Goal: Task Accomplishment & Management: Use online tool/utility

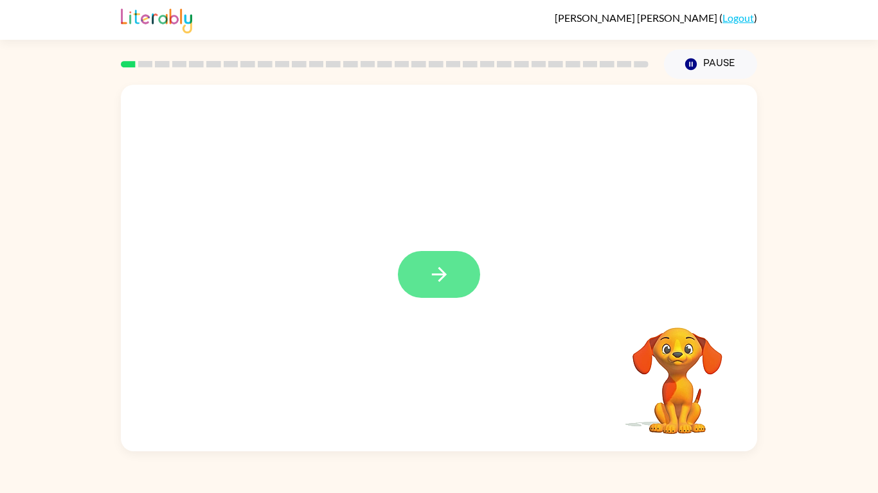
click at [440, 269] on icon "button" at bounding box center [438, 274] width 15 height 15
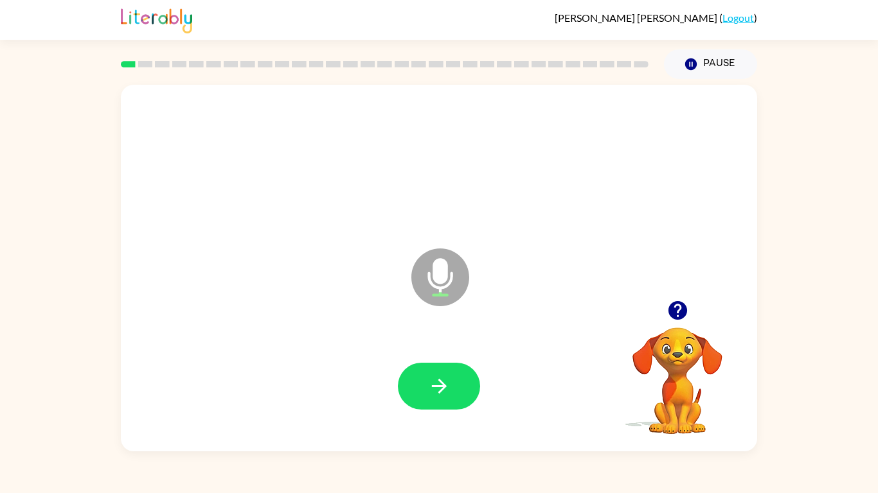
click at [403, 403] on div at bounding box center [439, 386] width 82 height 47
click at [476, 342] on div at bounding box center [439, 386] width 610 height 105
click at [472, 350] on div at bounding box center [439, 386] width 610 height 105
click at [387, 452] on div "[PERSON_NAME] ( Logout ) Pause Pause Microphone The Microphone is here when it …" at bounding box center [439, 246] width 878 height 493
click at [470, 368] on button "button" at bounding box center [439, 386] width 82 height 47
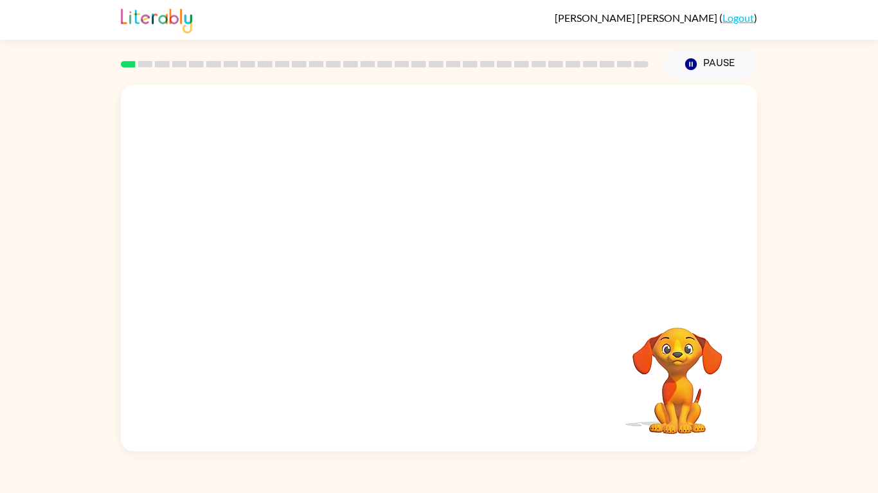
click at [666, 360] on video "Your browser must support playing .mp4 files to use Literably. Please try using…" at bounding box center [677, 372] width 128 height 128
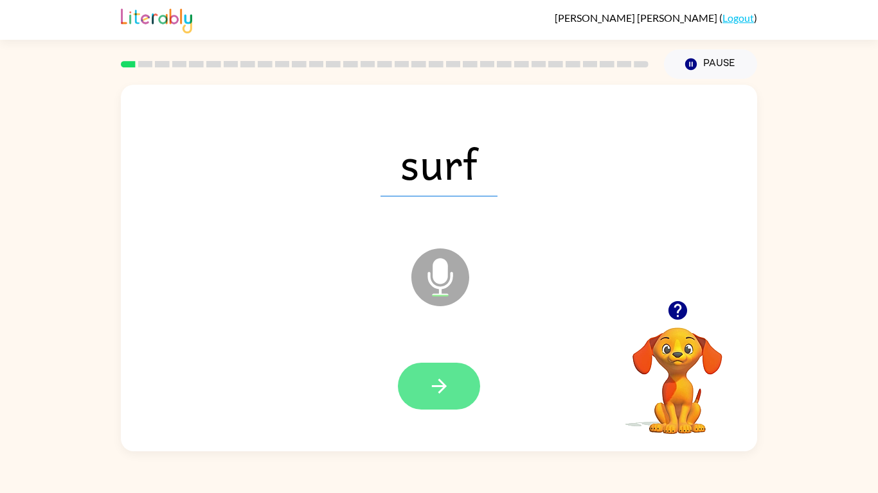
click at [405, 371] on button "button" at bounding box center [439, 386] width 82 height 47
click at [423, 371] on button "button" at bounding box center [439, 386] width 82 height 47
click at [447, 368] on button "button" at bounding box center [439, 386] width 82 height 47
click at [437, 368] on button "button" at bounding box center [439, 386] width 82 height 47
click at [448, 384] on icon "button" at bounding box center [439, 386] width 22 height 22
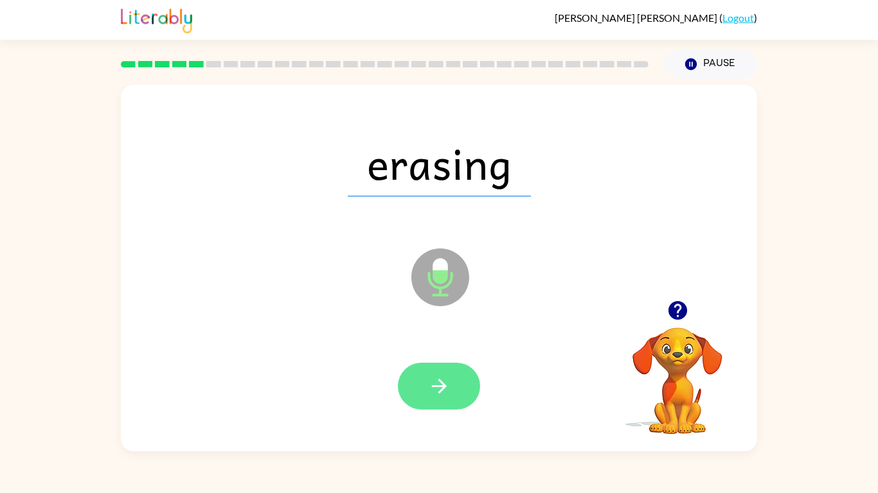
click at [436, 409] on button "button" at bounding box center [439, 386] width 82 height 47
click at [455, 379] on button "button" at bounding box center [439, 386] width 82 height 47
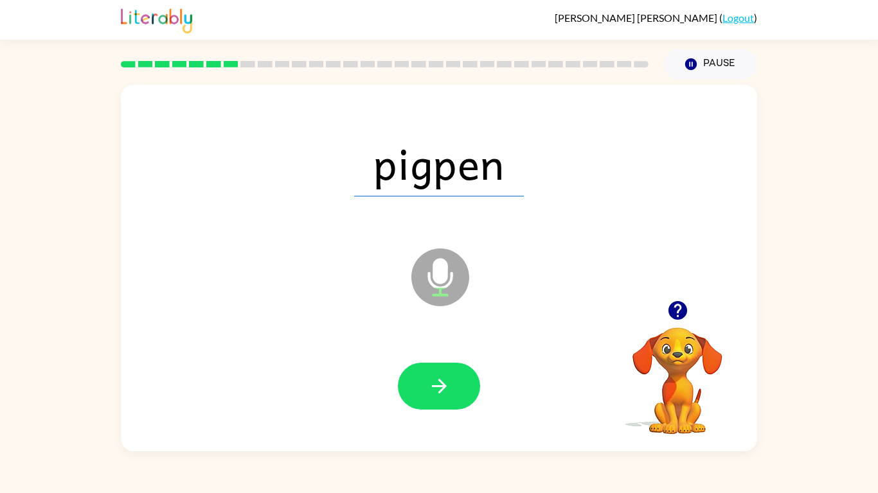
click at [477, 361] on div at bounding box center [439, 386] width 610 height 105
click at [470, 369] on button "button" at bounding box center [439, 386] width 82 height 47
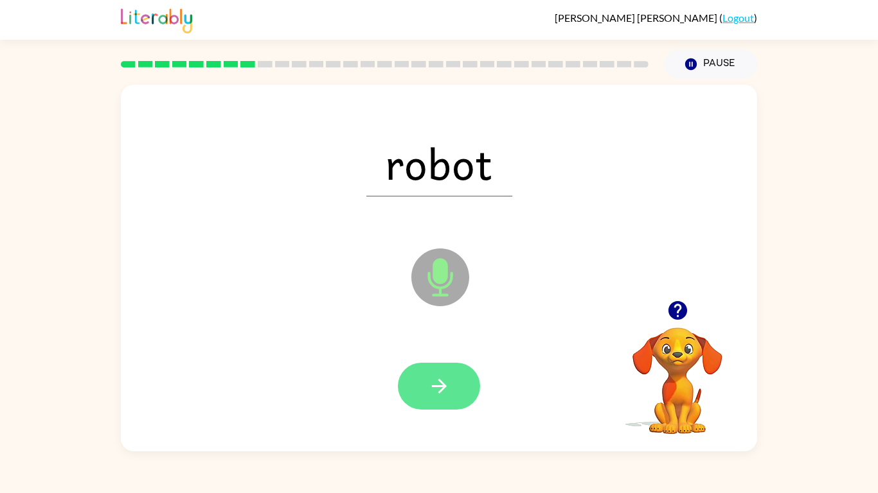
click at [444, 394] on icon "button" at bounding box center [439, 386] width 22 height 22
click at [450, 378] on button "button" at bounding box center [439, 386] width 82 height 47
click at [426, 365] on button "button" at bounding box center [439, 386] width 82 height 47
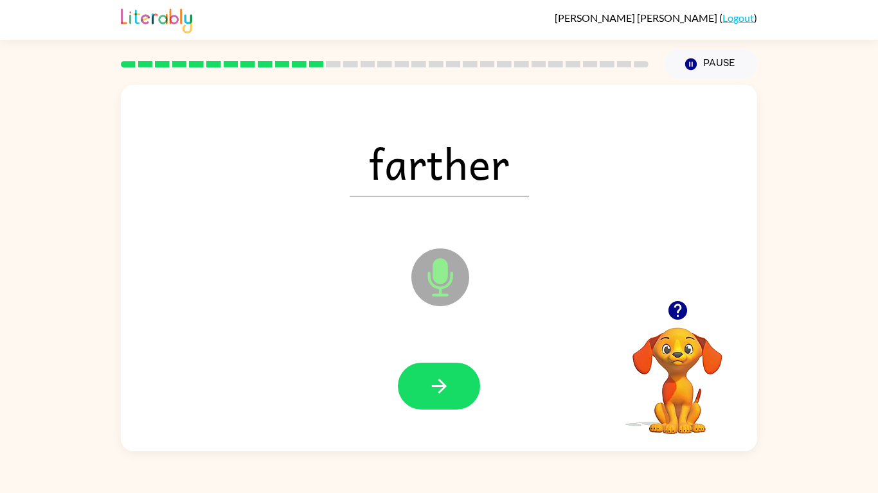
click at [455, 360] on div at bounding box center [439, 386] width 610 height 105
click at [457, 376] on button "button" at bounding box center [439, 386] width 82 height 47
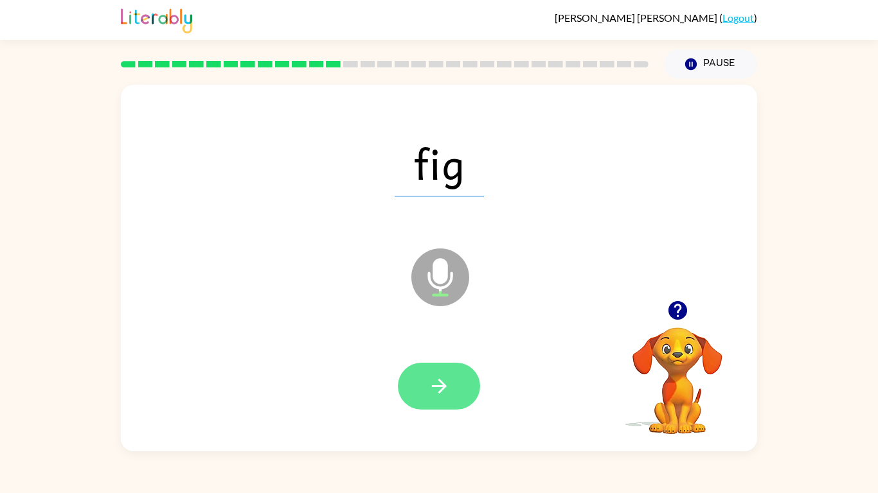
click at [439, 371] on button "button" at bounding box center [439, 386] width 82 height 47
click at [452, 374] on button "button" at bounding box center [439, 386] width 82 height 47
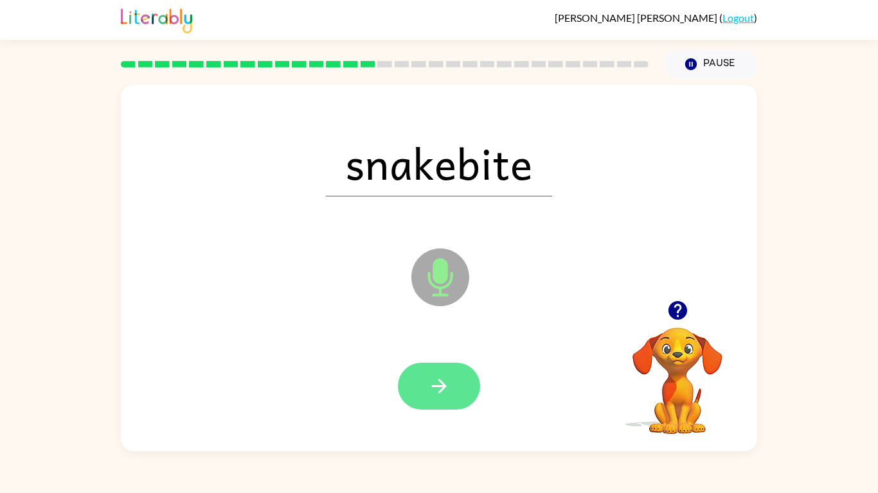
click at [445, 388] on icon "button" at bounding box center [439, 386] width 22 height 22
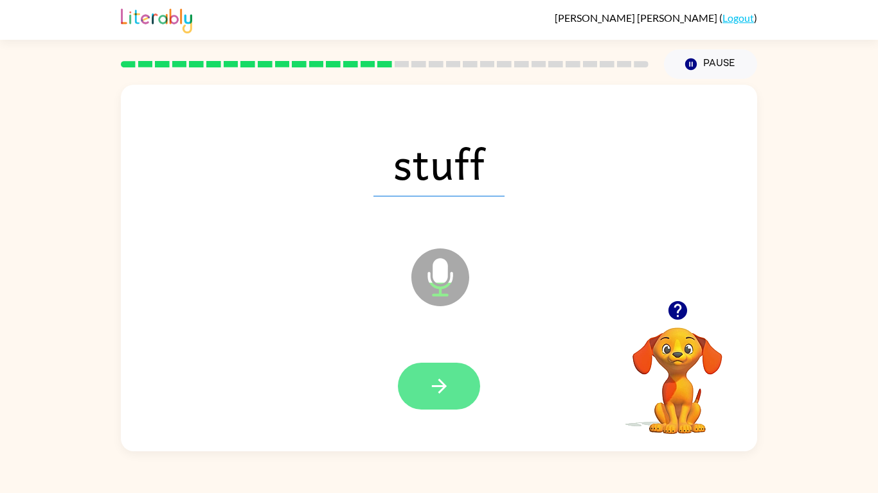
click at [417, 370] on button "button" at bounding box center [439, 386] width 82 height 47
click at [446, 382] on icon "button" at bounding box center [439, 386] width 22 height 22
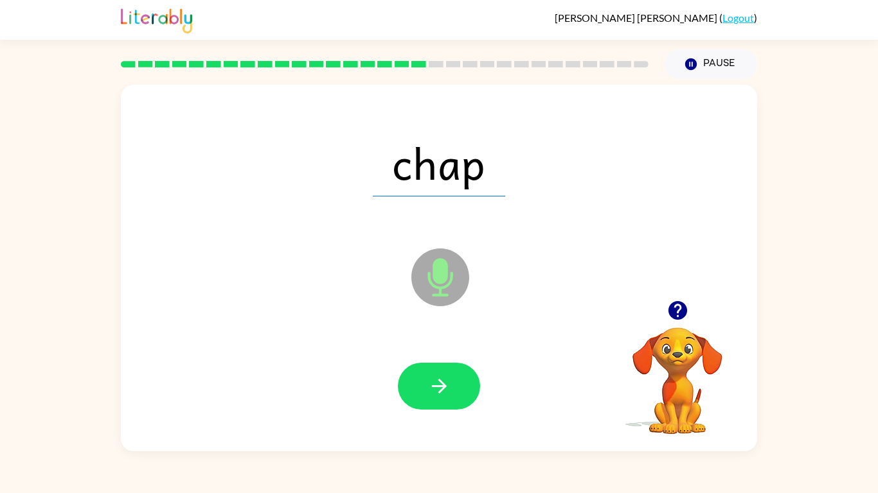
click at [446, 382] on icon "button" at bounding box center [439, 386] width 22 height 22
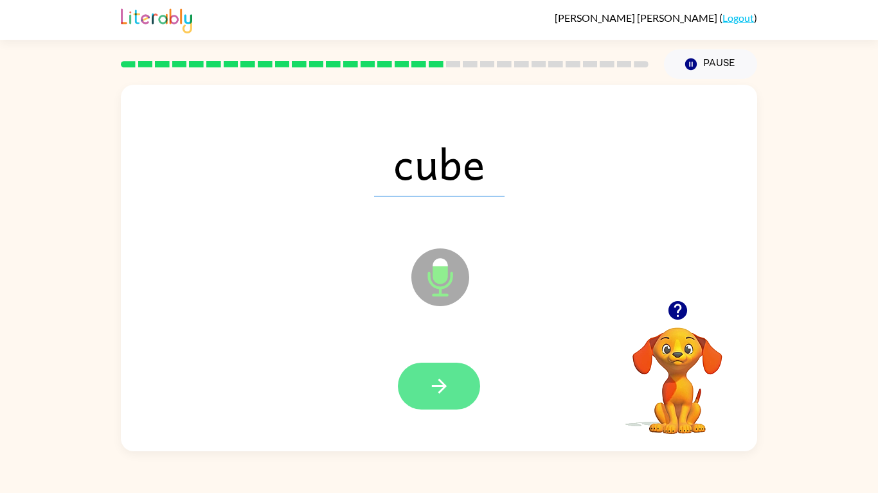
click at [436, 365] on button "button" at bounding box center [439, 386] width 82 height 47
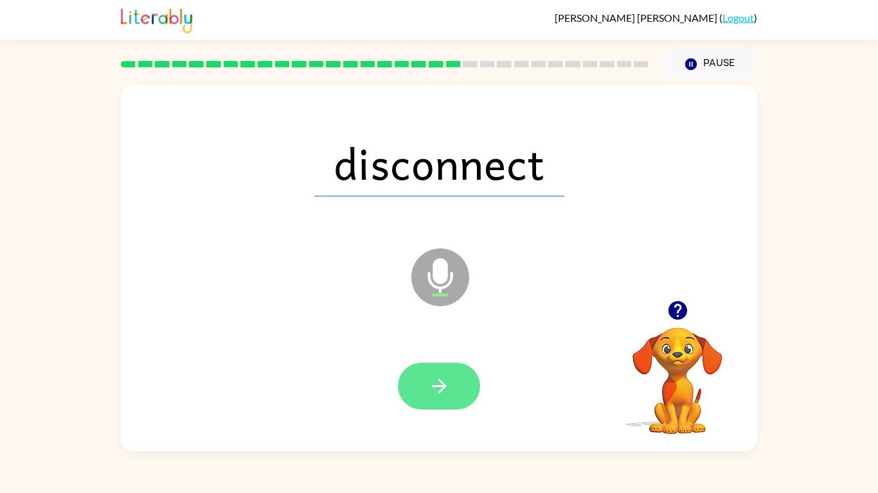
click at [439, 379] on icon "button" at bounding box center [439, 386] width 22 height 22
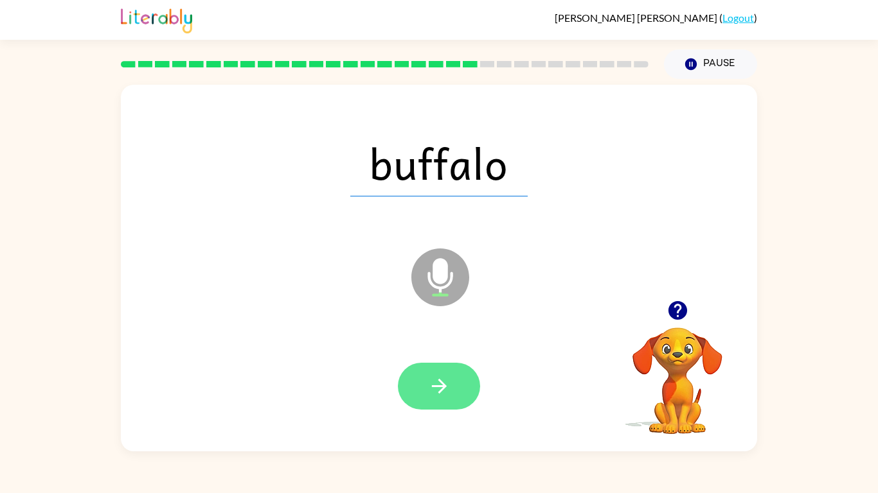
click at [445, 374] on button "button" at bounding box center [439, 386] width 82 height 47
click at [441, 394] on icon "button" at bounding box center [439, 386] width 22 height 22
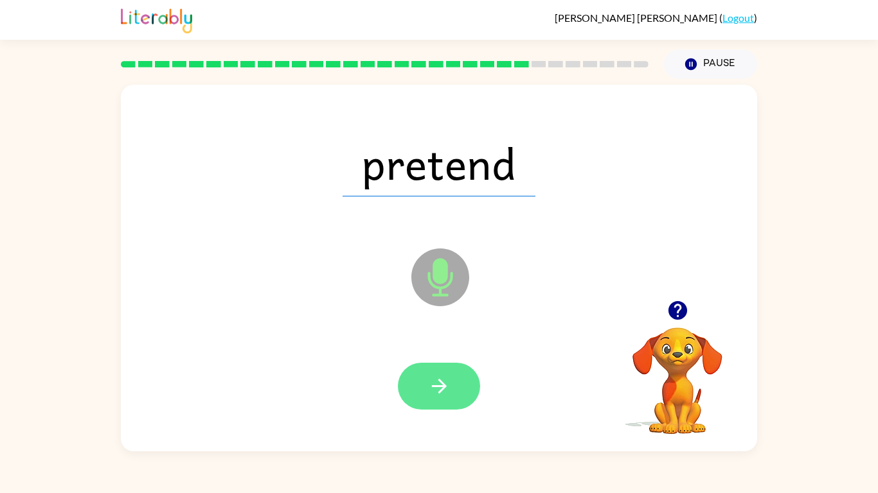
click at [414, 371] on button "button" at bounding box center [439, 386] width 82 height 47
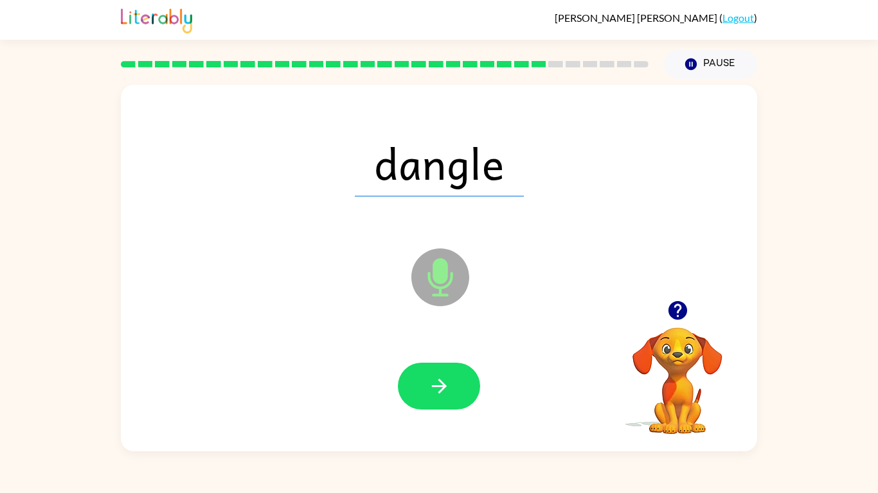
click at [414, 371] on button "button" at bounding box center [439, 386] width 82 height 47
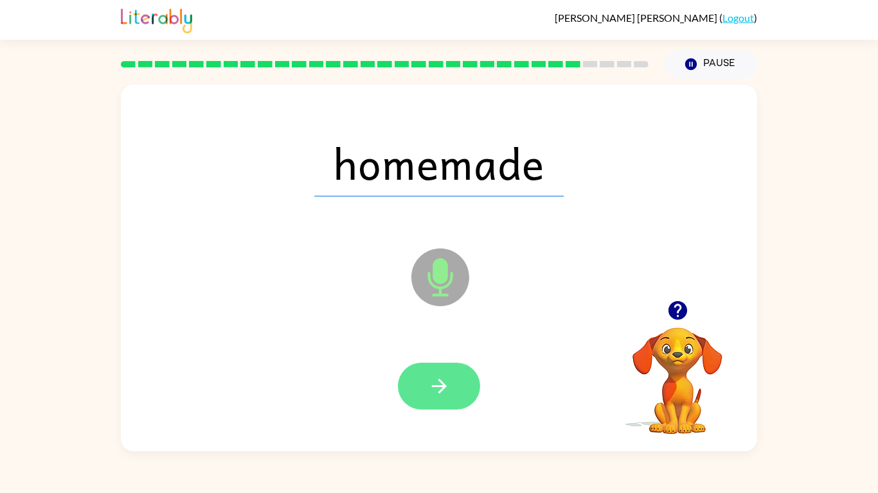
click at [441, 379] on icon "button" at bounding box center [439, 386] width 22 height 22
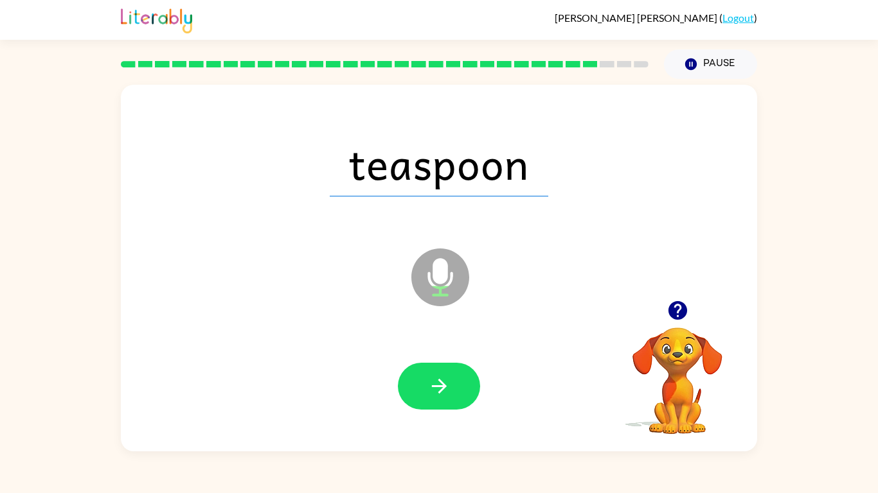
click at [450, 362] on div at bounding box center [439, 386] width 610 height 105
click at [448, 371] on button "button" at bounding box center [439, 386] width 82 height 47
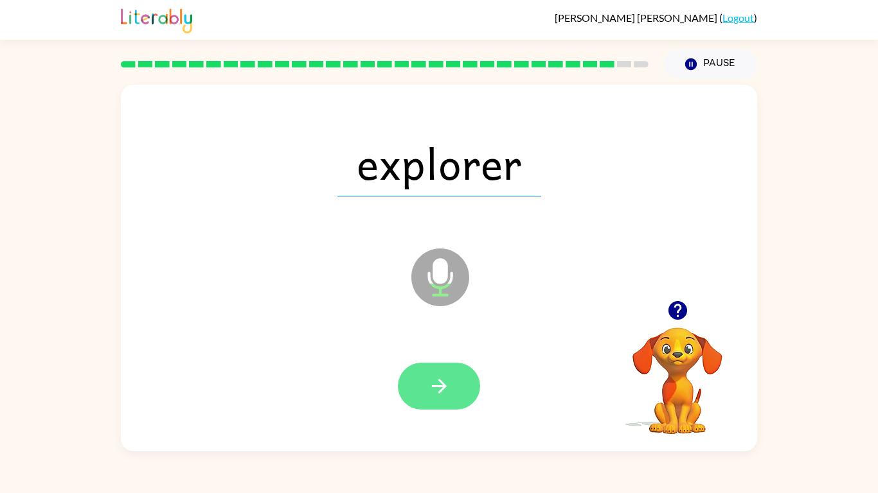
click at [443, 387] on icon "button" at bounding box center [438, 386] width 15 height 15
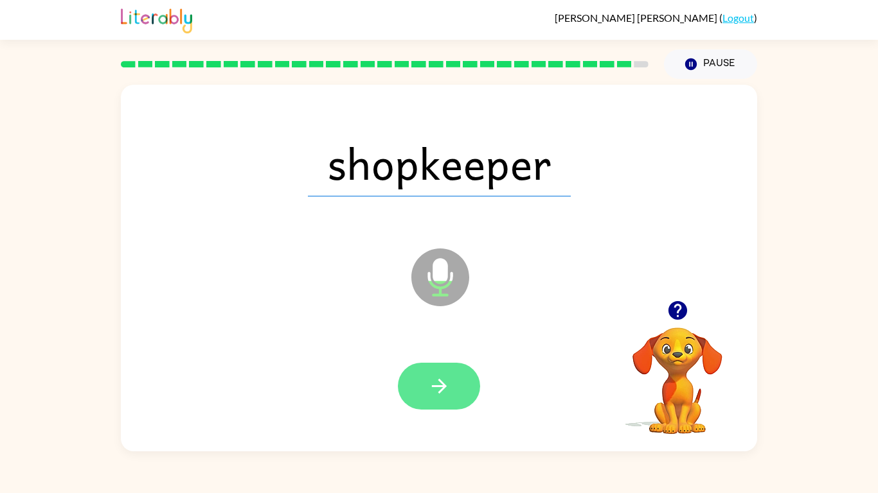
click at [453, 376] on button "button" at bounding box center [439, 386] width 82 height 47
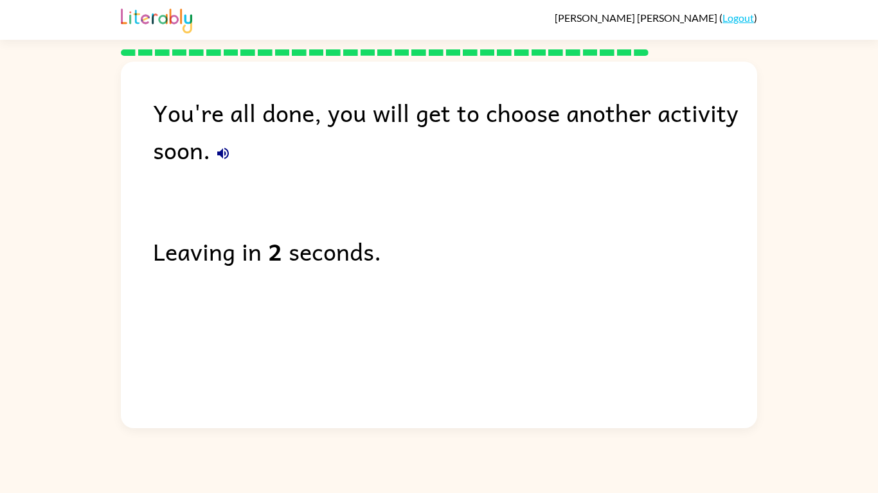
click at [226, 154] on icon "button" at bounding box center [222, 153] width 15 height 15
